Goal: Task Accomplishment & Management: Complete application form

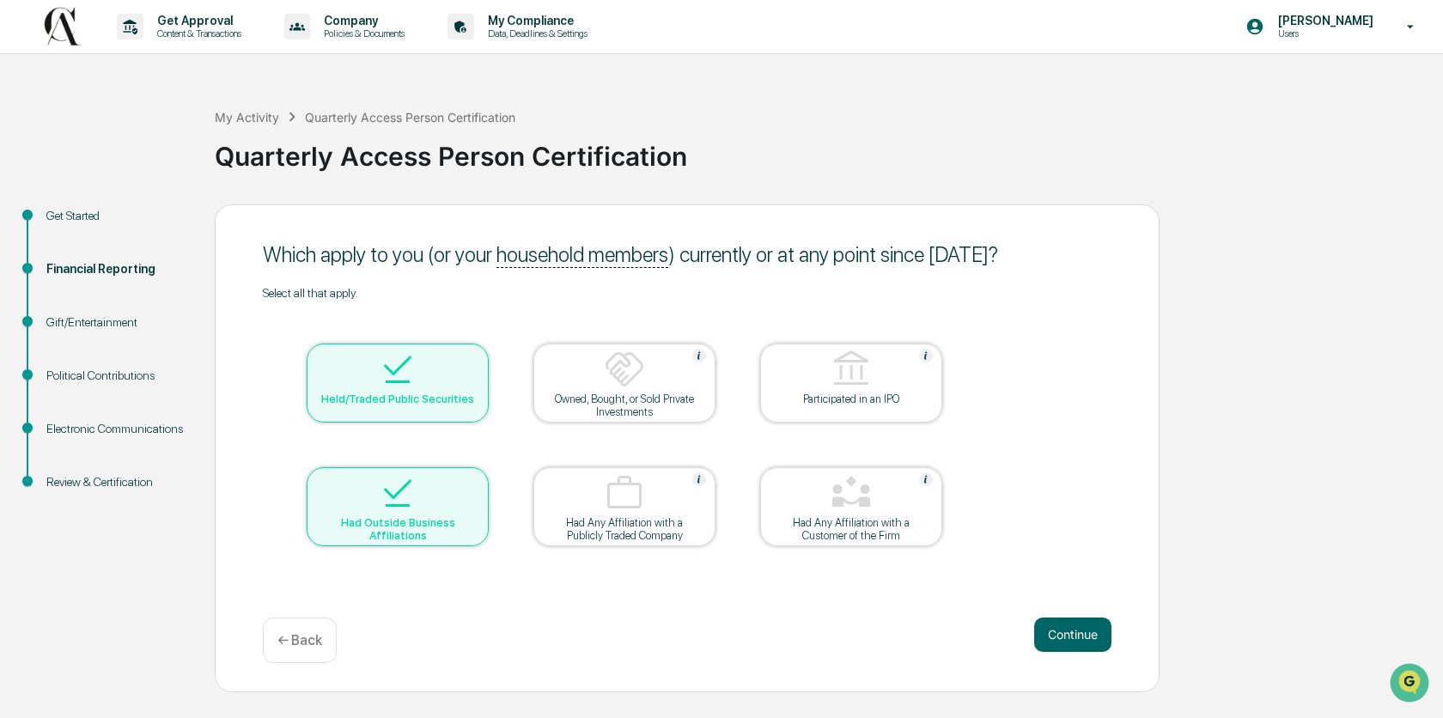
click at [128, 477] on div "Review & Certification" at bounding box center [116, 482] width 141 height 18
click at [1070, 634] on button "Continue" at bounding box center [1072, 634] width 77 height 34
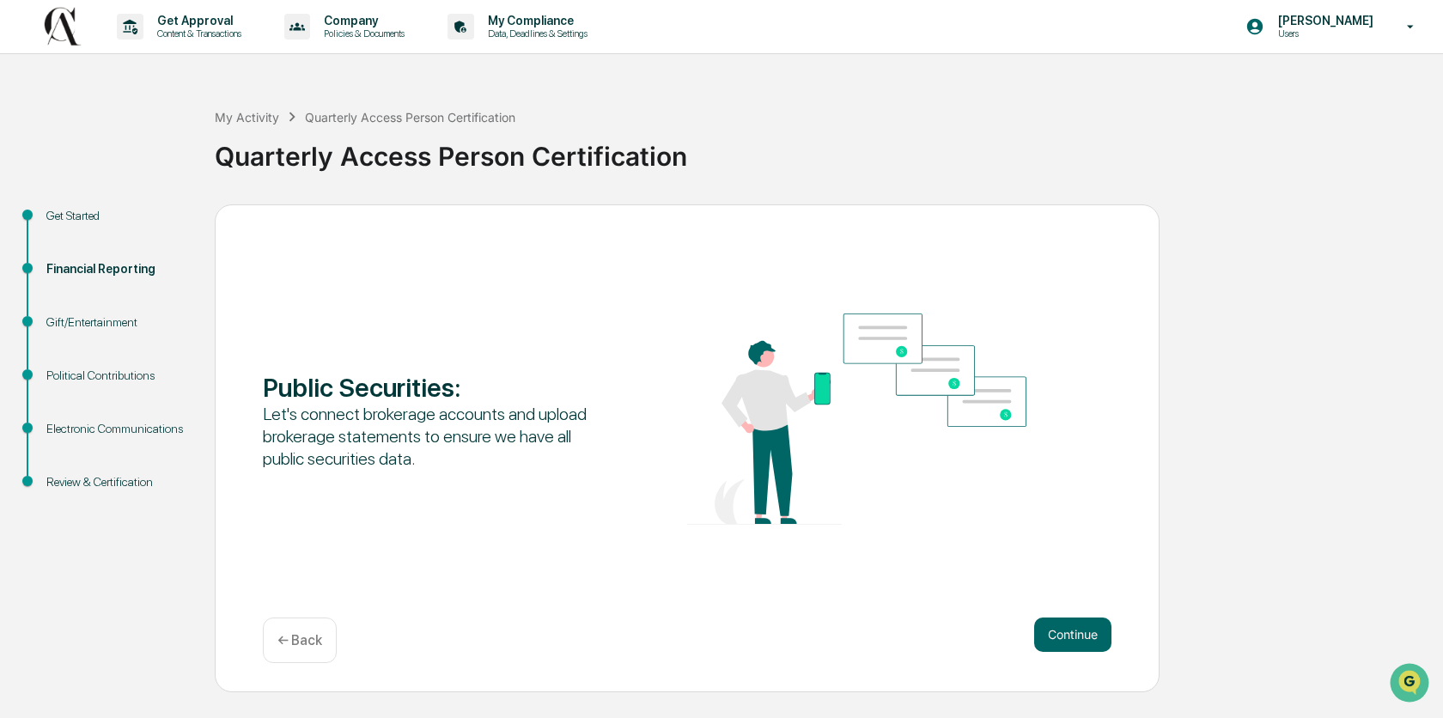
click at [100, 479] on div "Review & Certification" at bounding box center [116, 482] width 141 height 18
click at [1061, 632] on button "Continue" at bounding box center [1072, 634] width 77 height 34
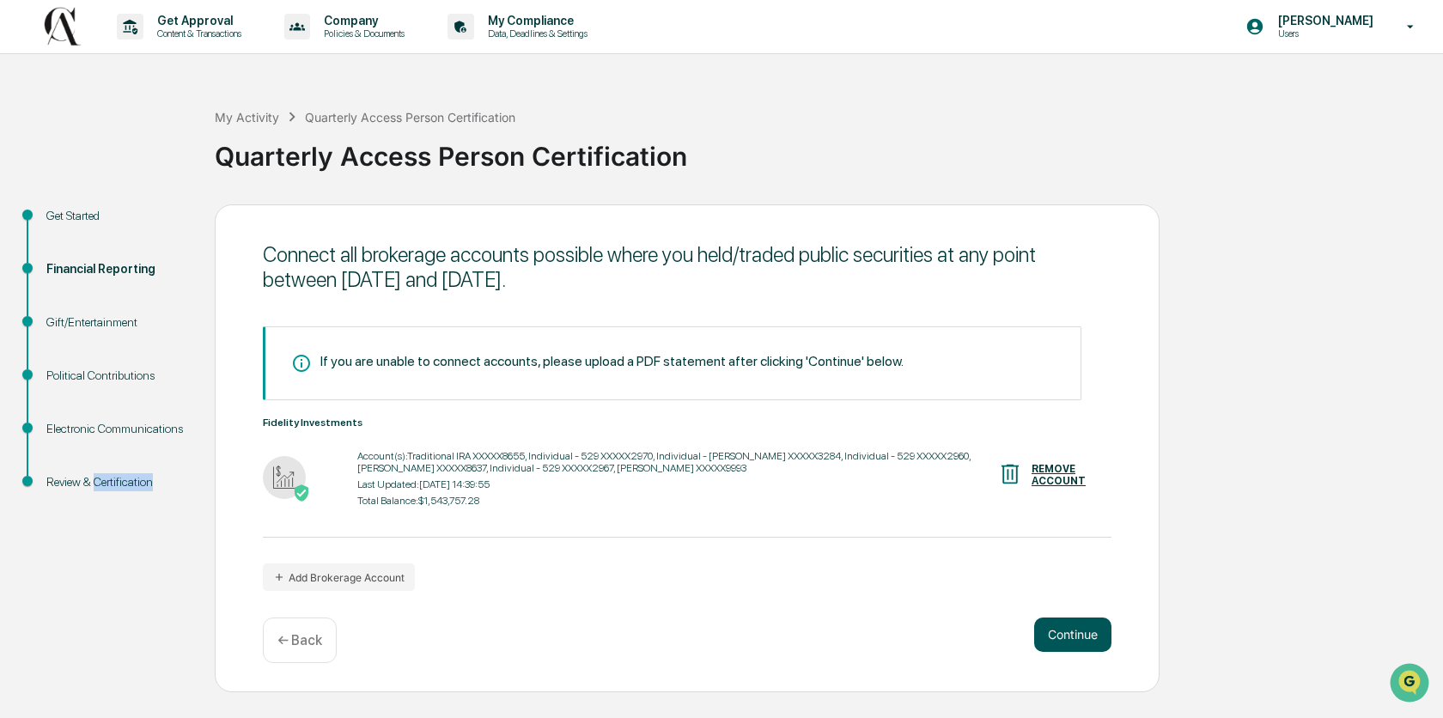
click at [1061, 632] on button "Continue" at bounding box center [1072, 634] width 77 height 34
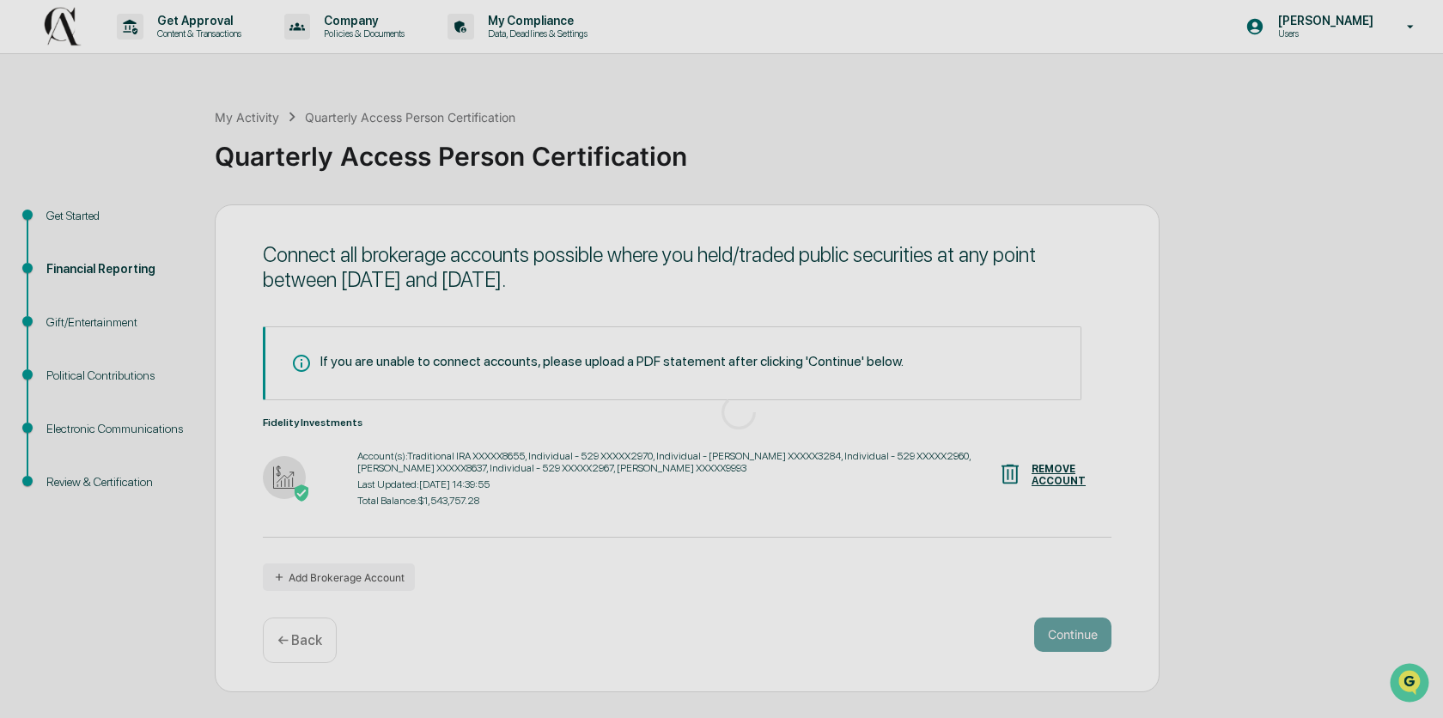
click at [1061, 632] on div at bounding box center [738, 412] width 1477 height 824
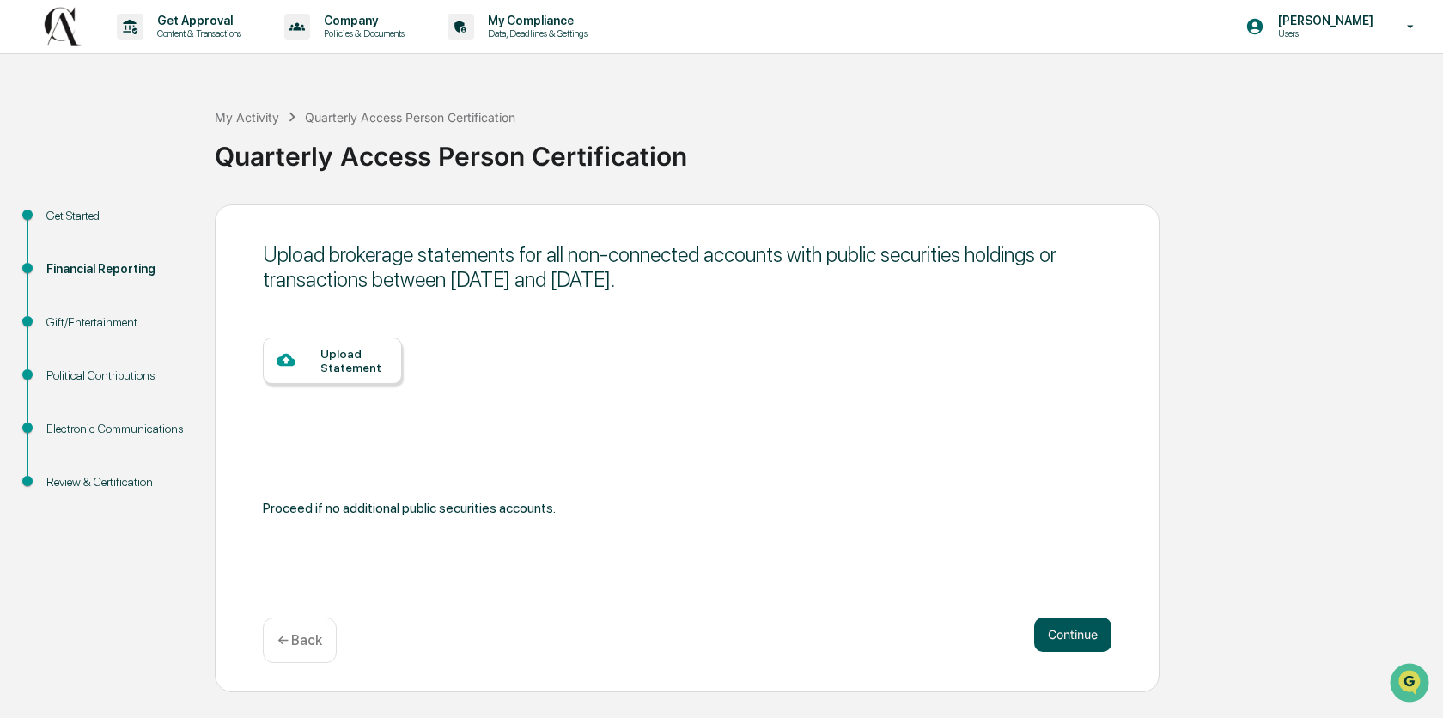
click at [1061, 632] on button "Continue" at bounding box center [1072, 634] width 77 height 34
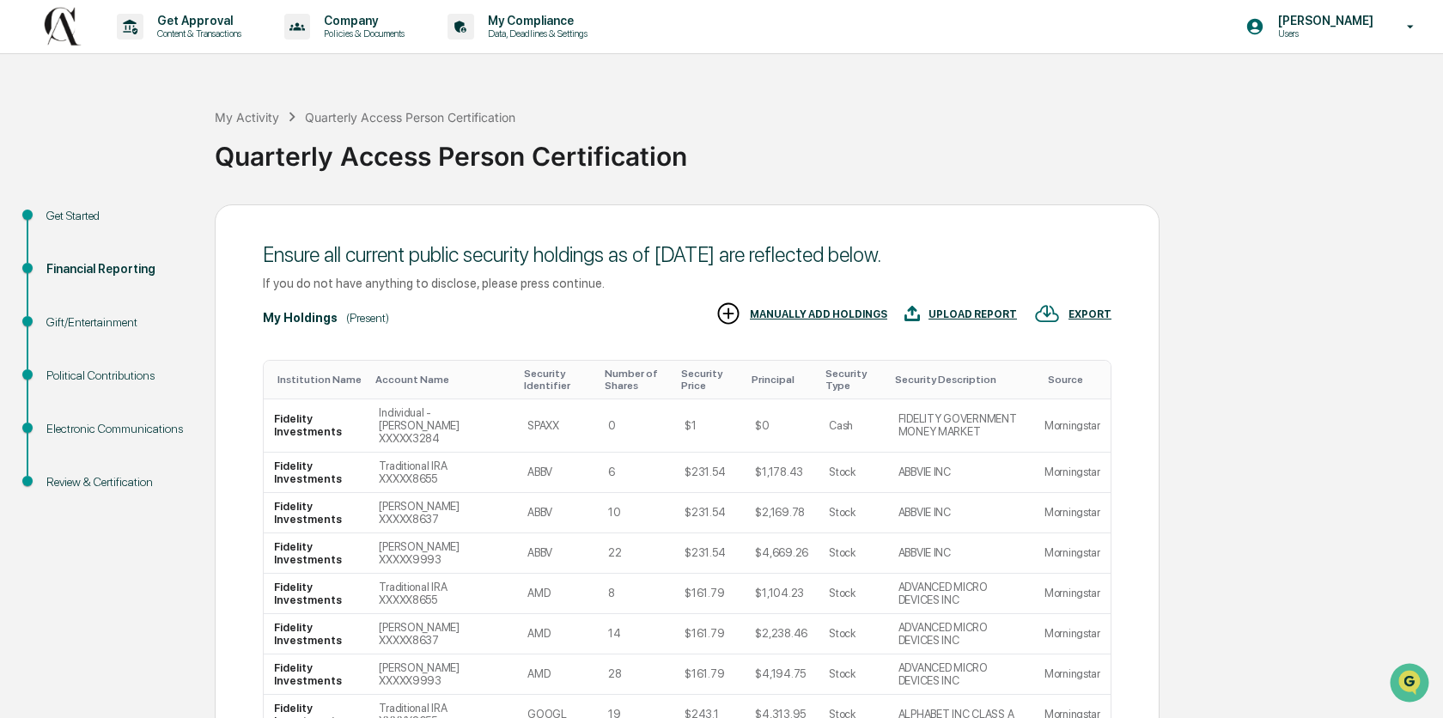
scroll to position [234, 0]
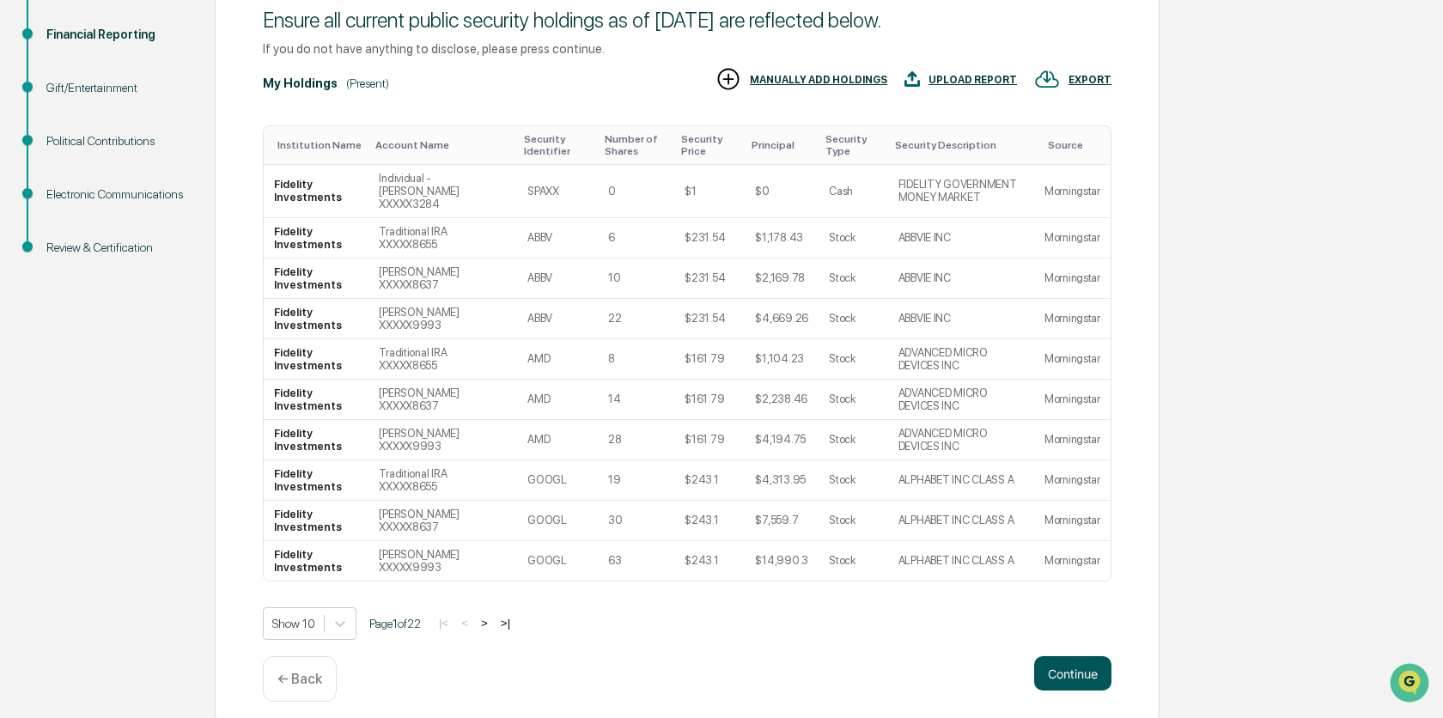
click at [1063, 667] on button "Continue" at bounding box center [1072, 673] width 77 height 34
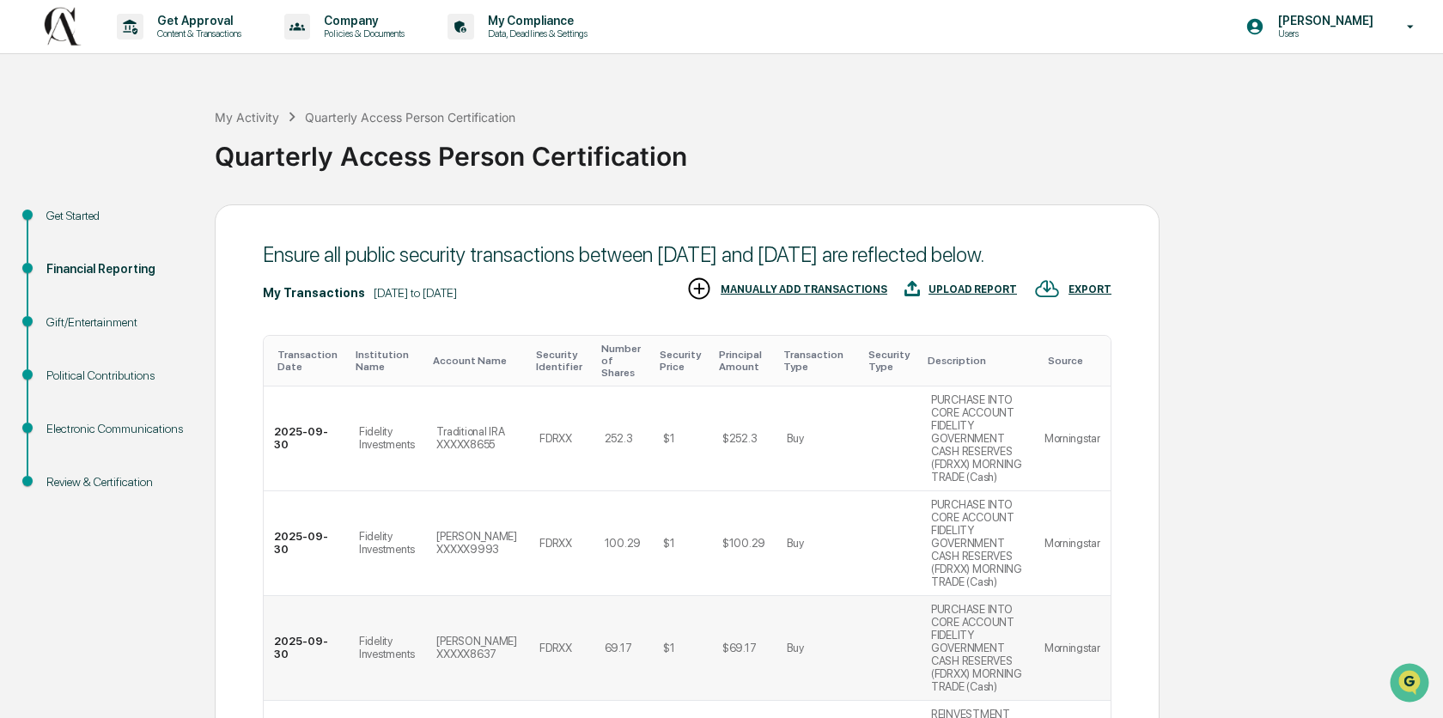
scroll to position [774, 0]
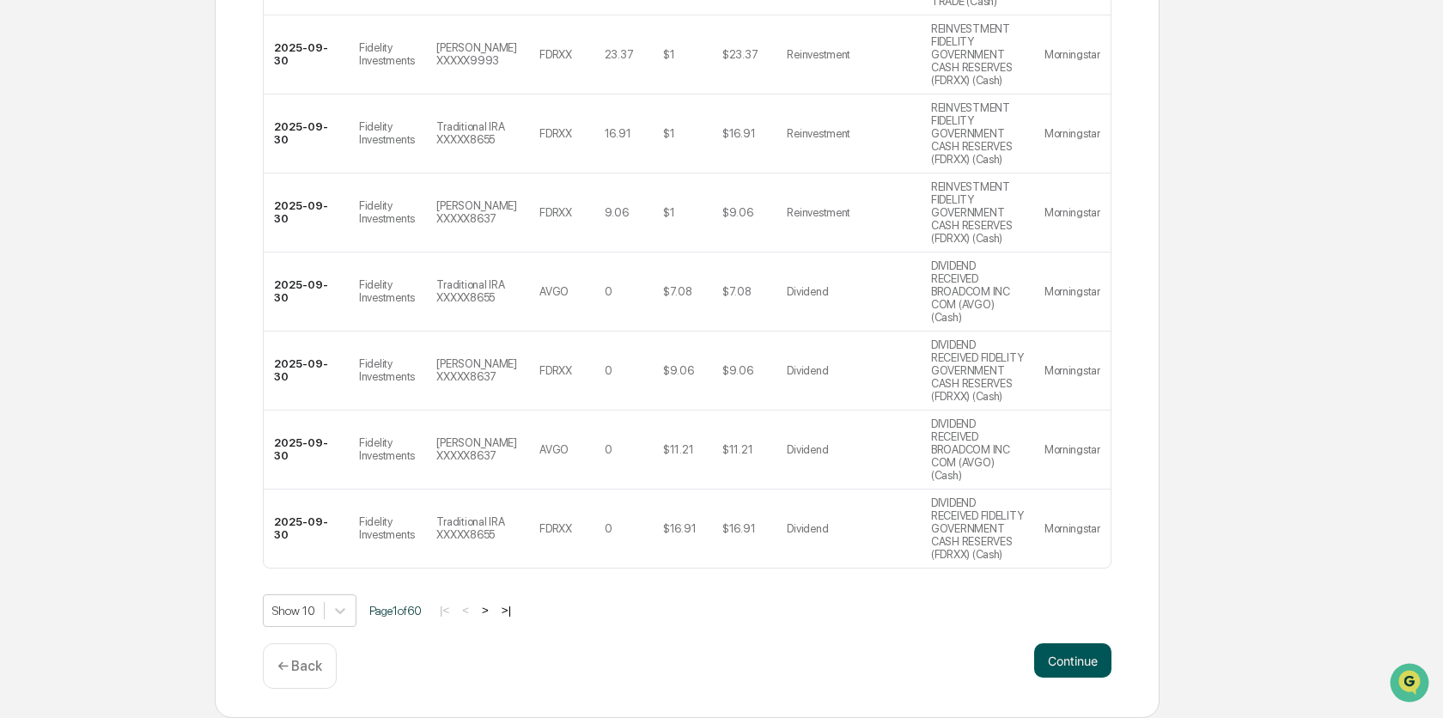
click at [1078, 667] on button "Continue" at bounding box center [1072, 660] width 77 height 34
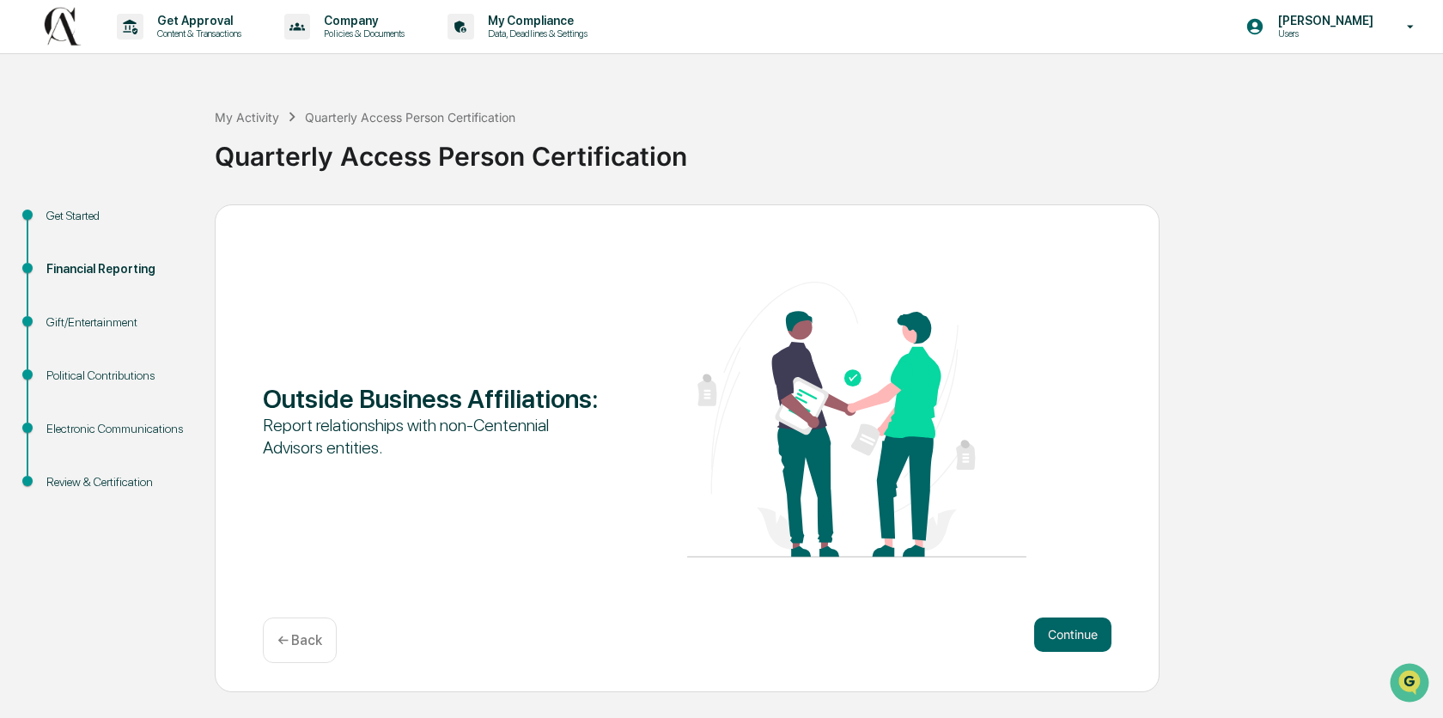
scroll to position [0, 0]
click at [1073, 642] on button "Continue" at bounding box center [1072, 634] width 77 height 34
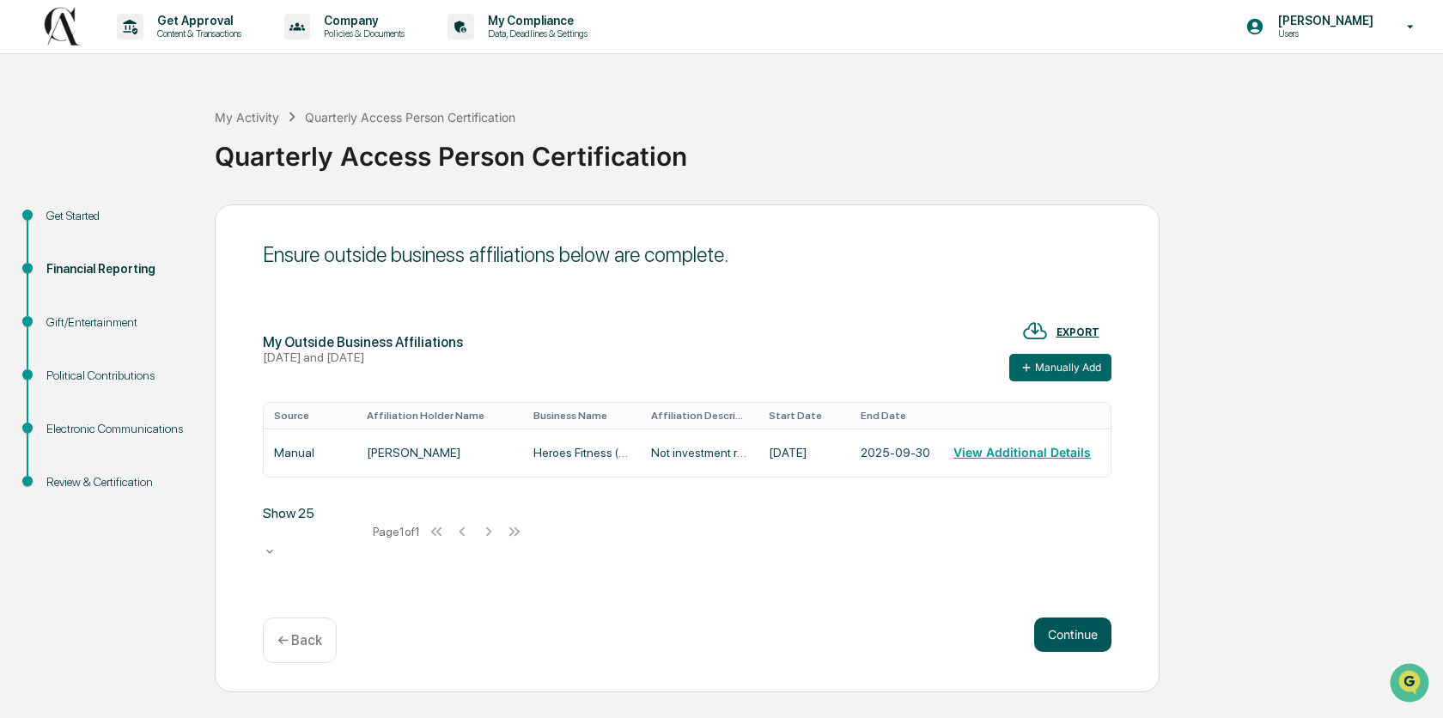
click at [1073, 642] on button "Continue" at bounding box center [1072, 634] width 77 height 34
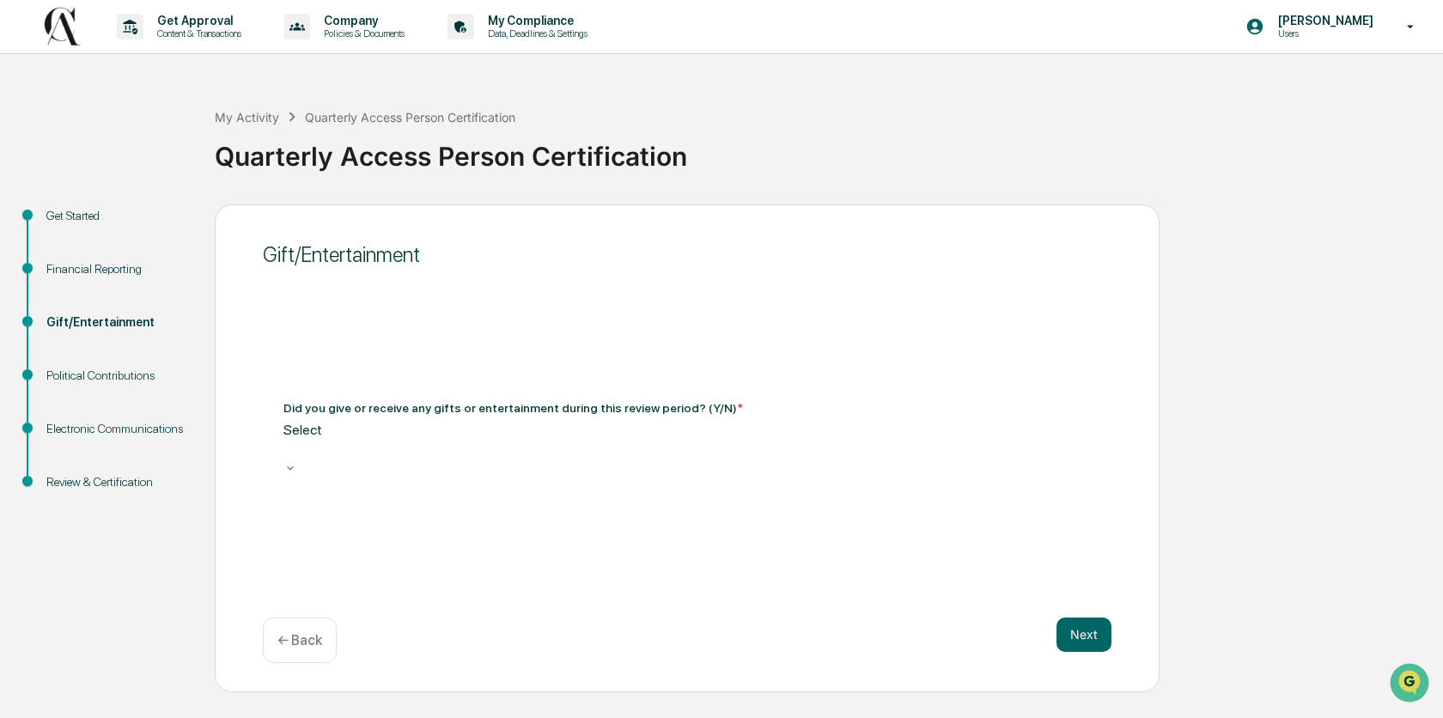
click at [941, 459] on div "Select" at bounding box center [686, 442] width 807 height 40
click at [1078, 637] on button "Next" at bounding box center [1083, 634] width 55 height 34
click at [288, 453] on div at bounding box center [286, 450] width 3 height 20
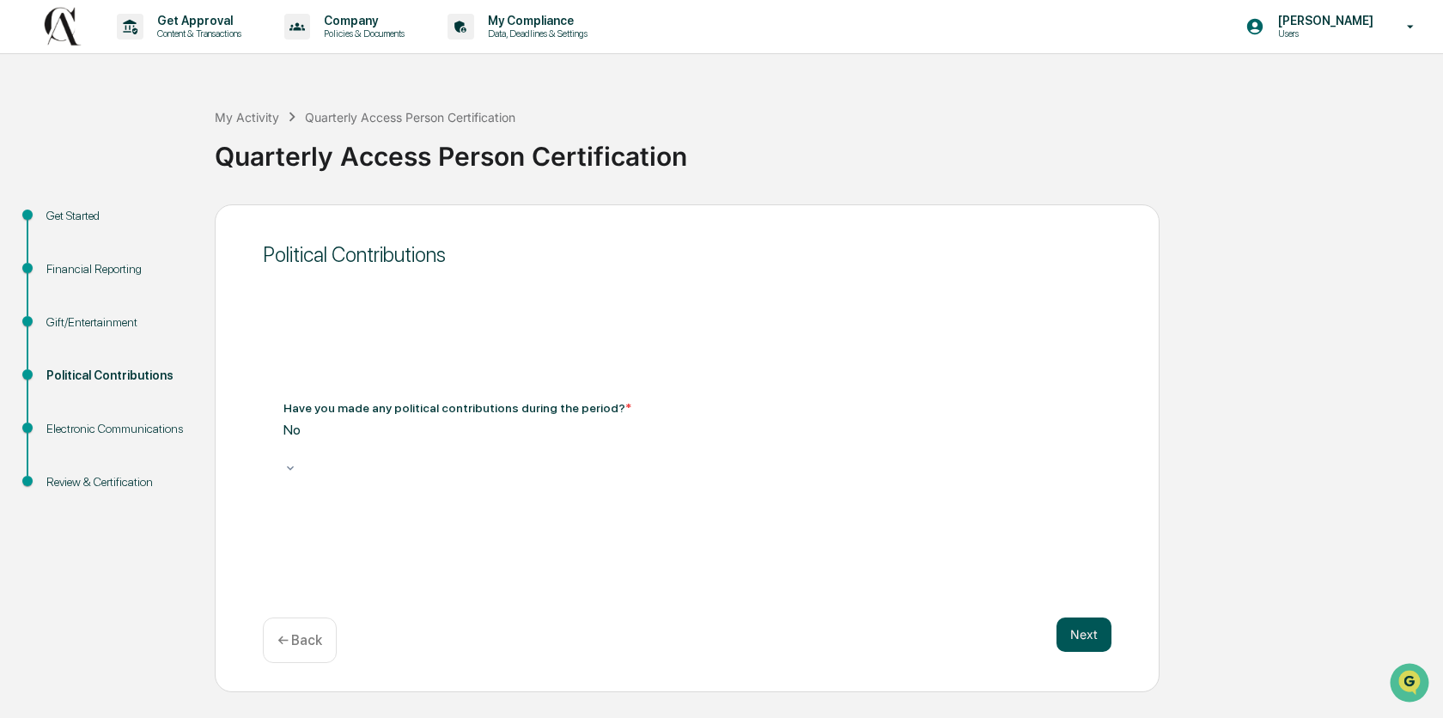
click at [1081, 634] on button "Next" at bounding box center [1083, 634] width 55 height 34
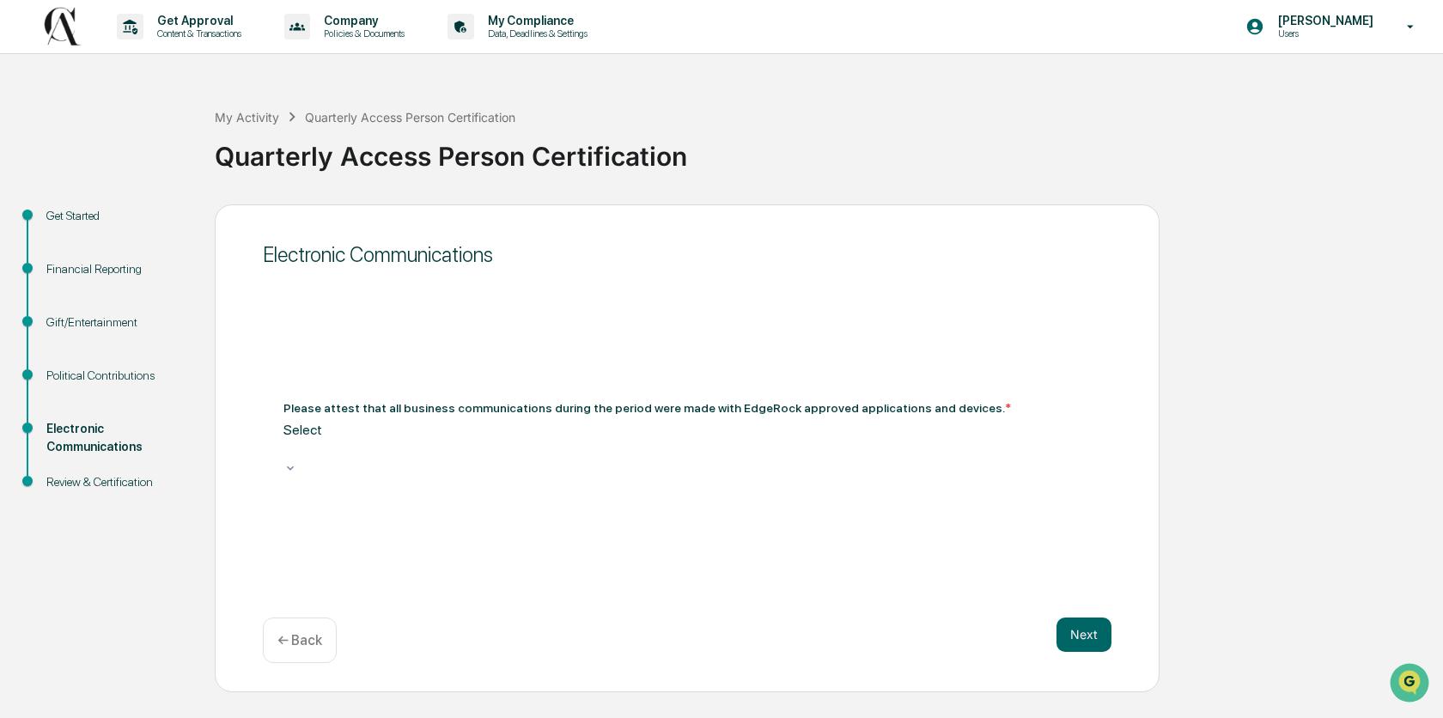
click at [288, 441] on div at bounding box center [286, 450] width 3 height 20
click at [1083, 633] on button "Next" at bounding box center [1083, 634] width 55 height 34
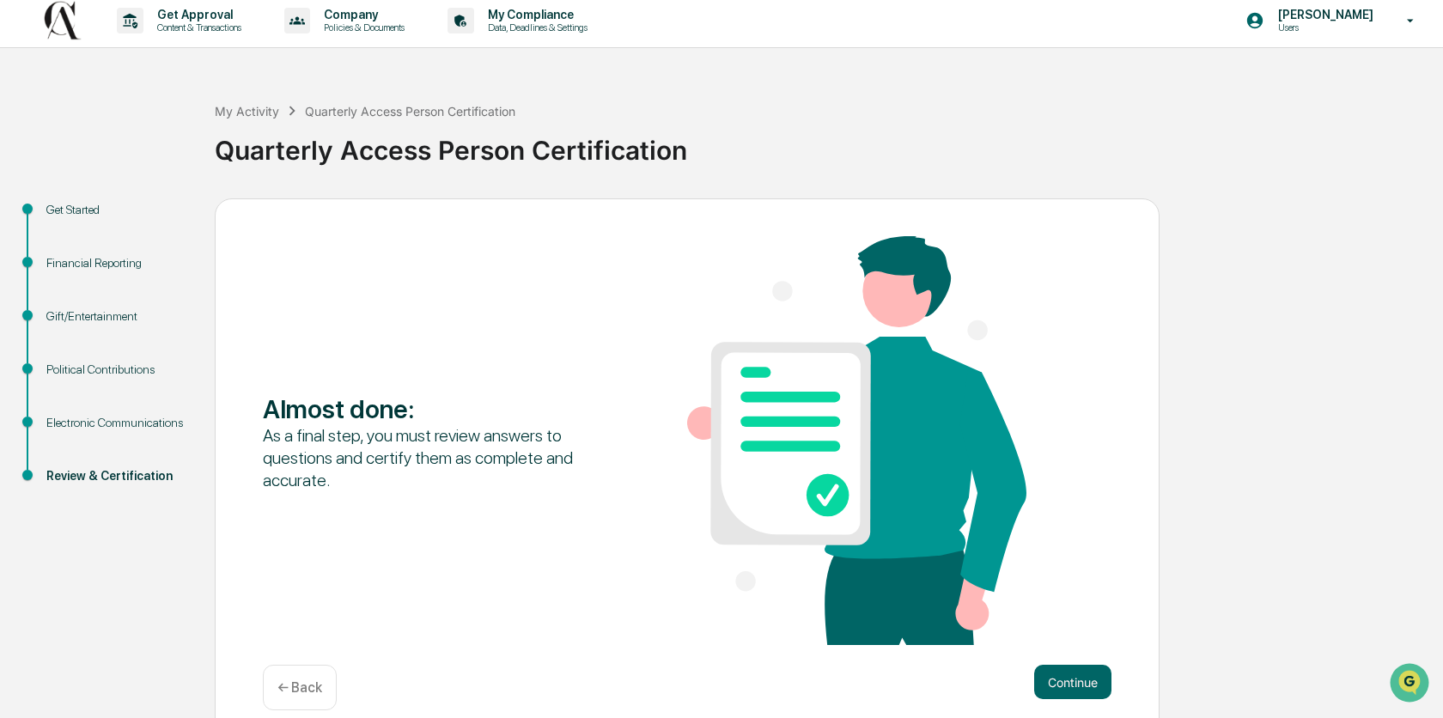
scroll to position [28, 0]
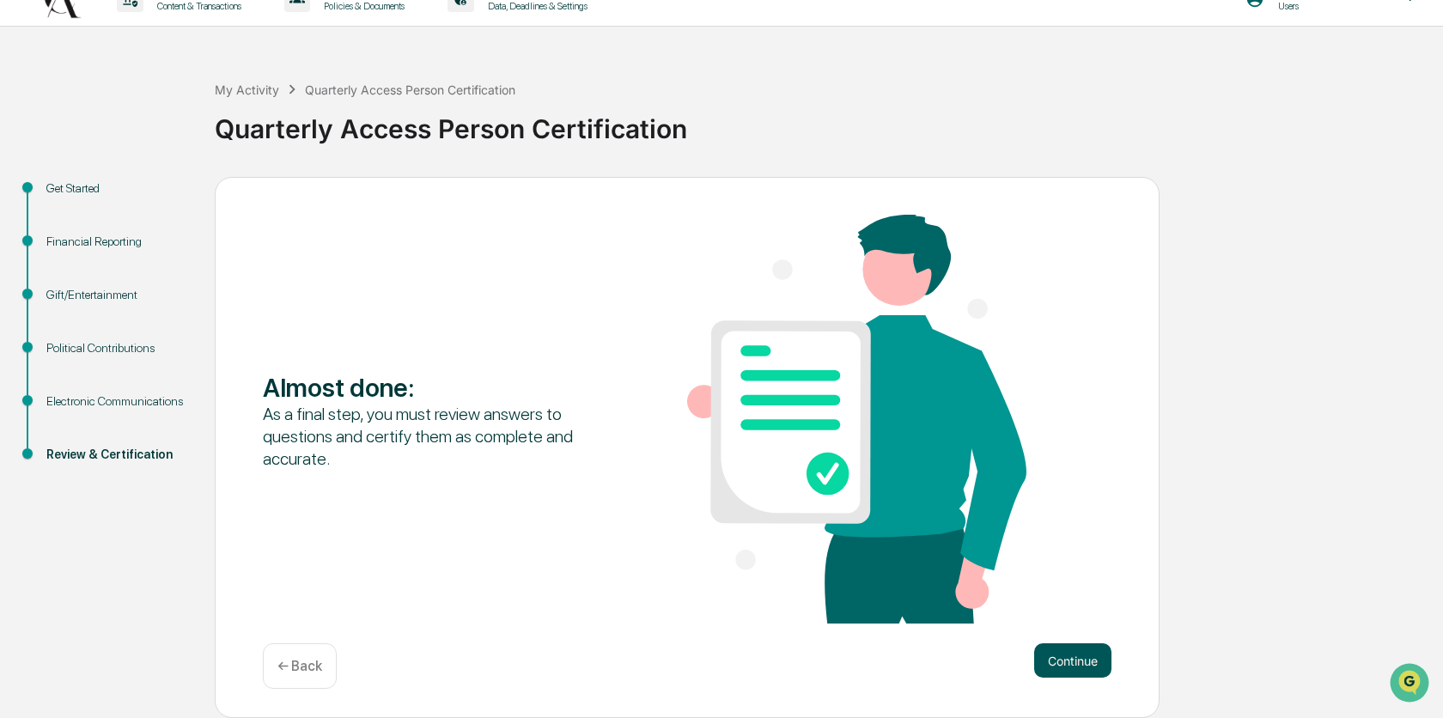
click at [1079, 654] on button "Continue" at bounding box center [1072, 660] width 77 height 34
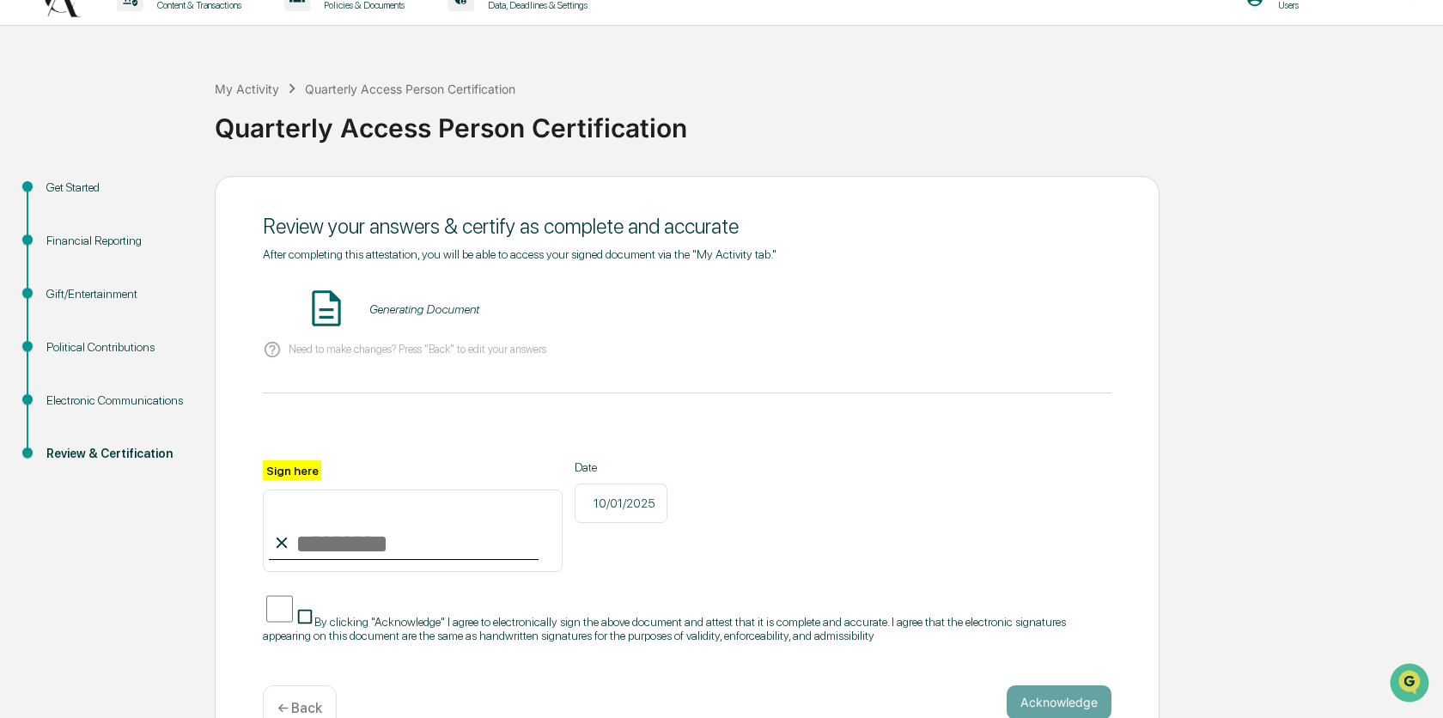
click at [337, 531] on input "Sign here" at bounding box center [413, 530] width 300 height 82
type input "**********"
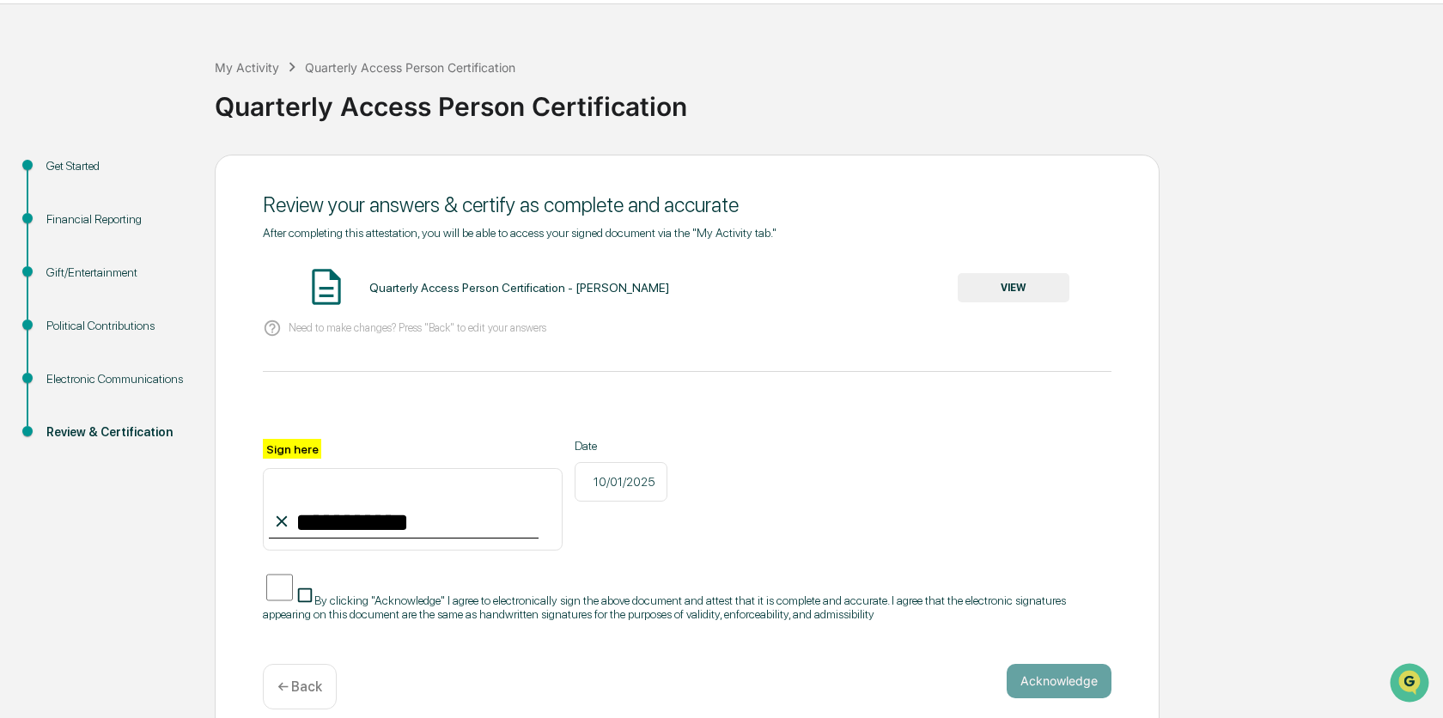
scroll to position [54, 0]
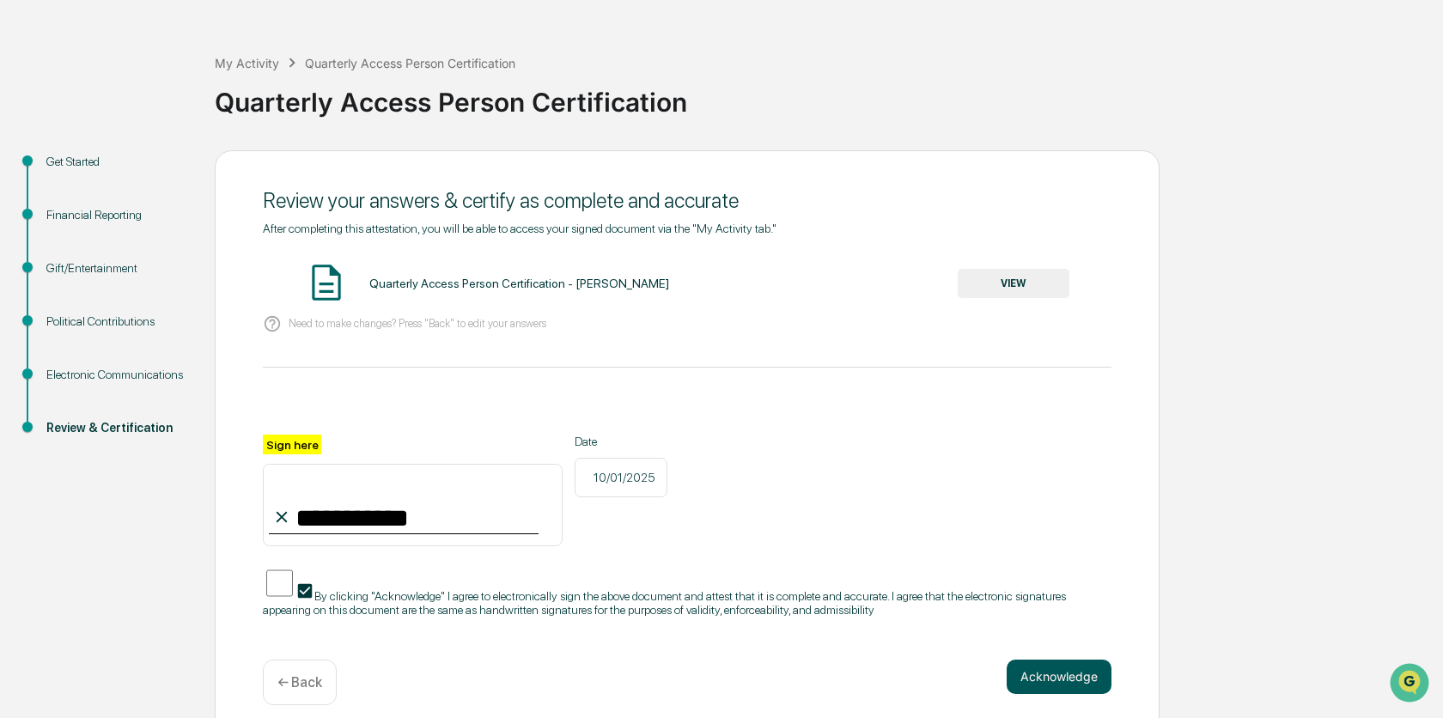
click at [1098, 659] on button "Acknowledge" at bounding box center [1058, 676] width 105 height 34
click at [1012, 286] on button "VIEW" at bounding box center [1013, 283] width 112 height 29
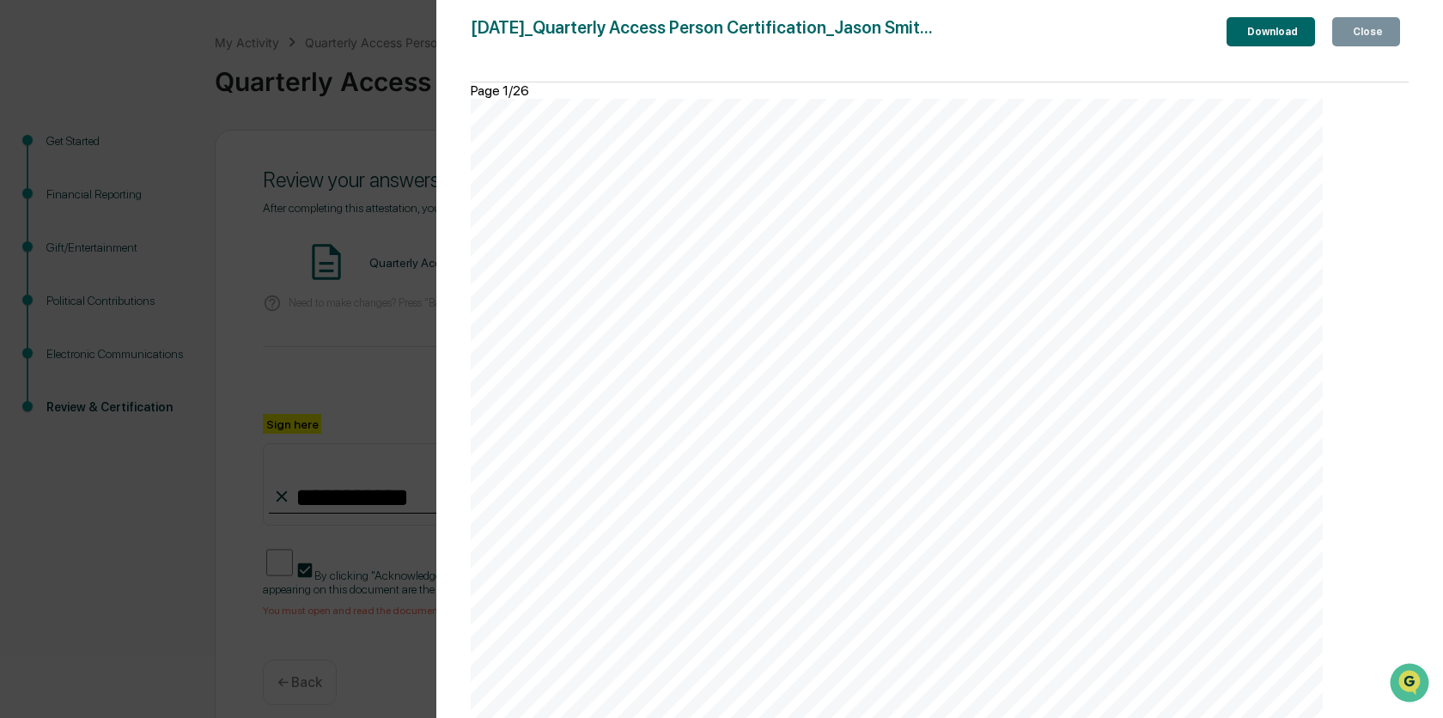
scroll to position [2470, 0]
